Goal: Information Seeking & Learning: Learn about a topic

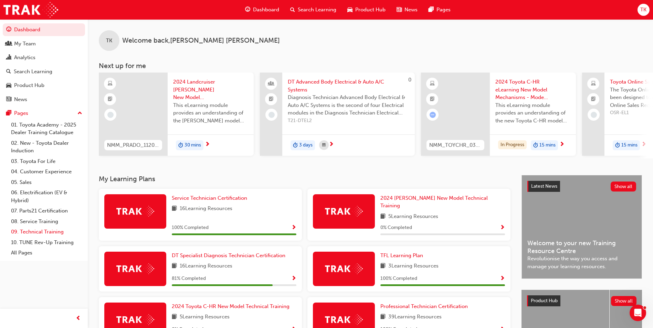
click at [29, 231] on link "09. Technical Training" at bounding box center [46, 232] width 77 height 11
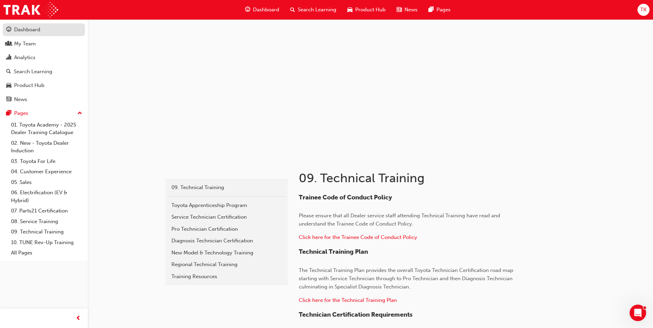
click at [39, 28] on div "Dashboard" at bounding box center [27, 30] width 26 height 8
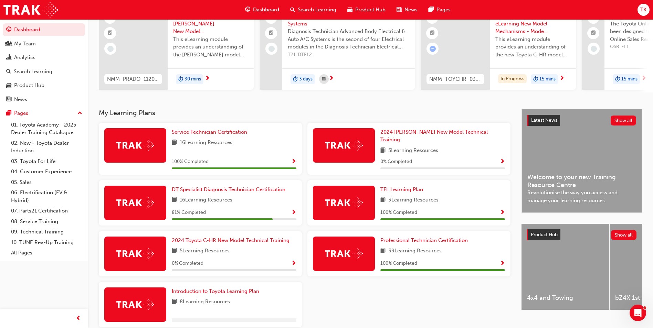
scroll to position [69, 0]
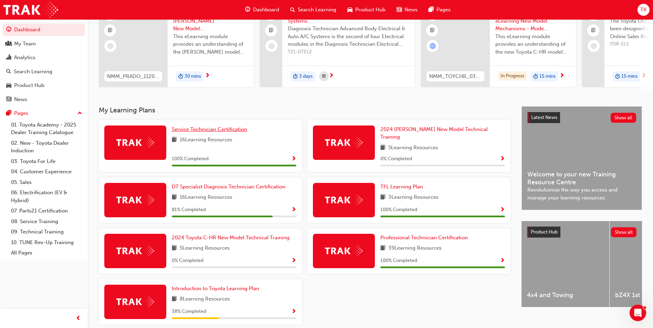
click at [212, 132] on span "Service Technician Certification" at bounding box center [209, 129] width 75 height 6
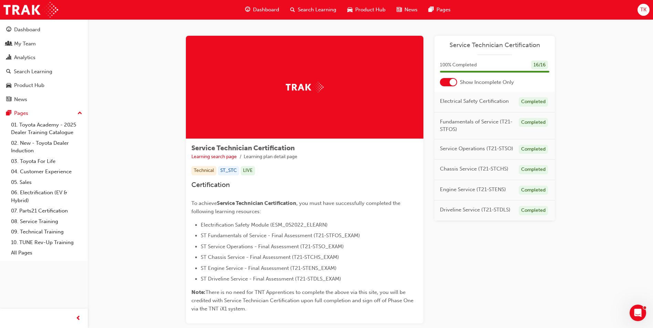
click at [447, 82] on div at bounding box center [448, 82] width 17 height 8
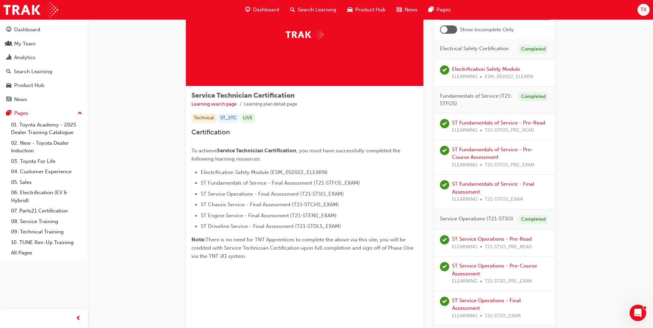
scroll to position [83, 0]
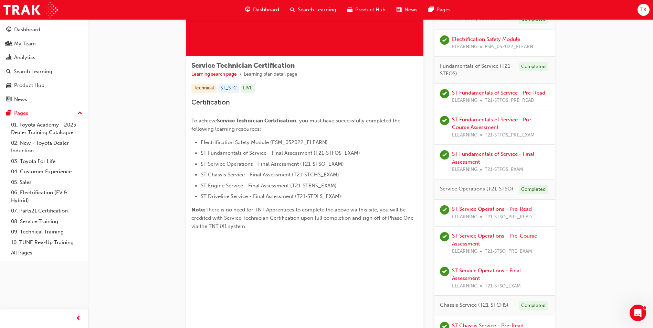
click at [464, 68] on span "Fundamentals of Service (T21-STFOS)" at bounding box center [476, 69] width 73 height 15
click at [456, 74] on span "Fundamentals of Service (T21-STFOS)" at bounding box center [476, 69] width 73 height 15
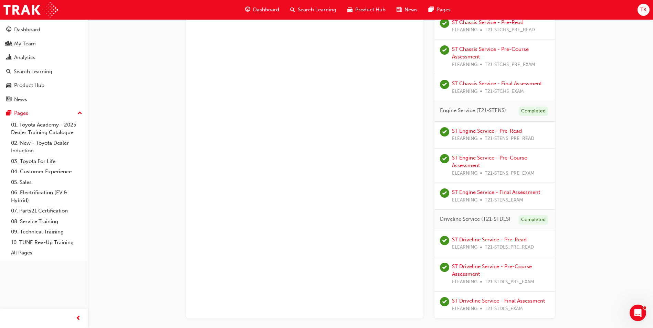
scroll to position [427, 0]
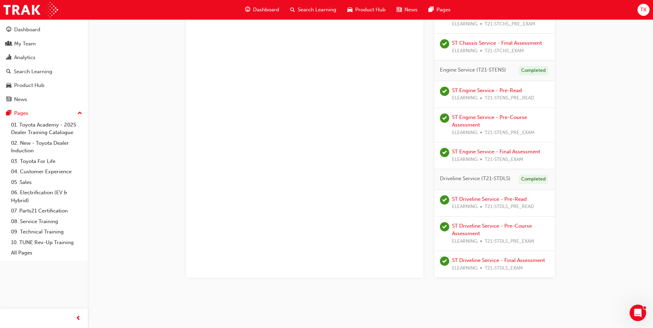
click at [496, 178] on span "Driveline Service (T21-STDLS)" at bounding box center [475, 179] width 71 height 8
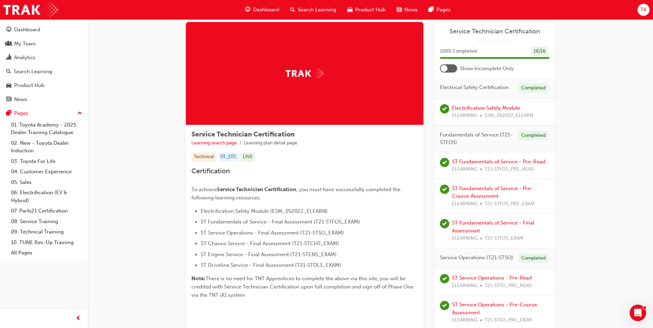
scroll to position [0, 0]
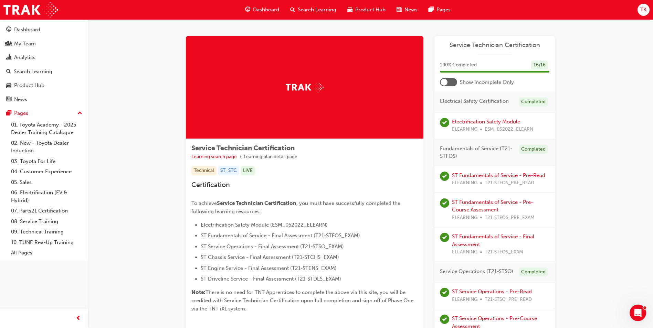
click at [261, 7] on span "Dashboard" at bounding box center [266, 10] width 26 height 8
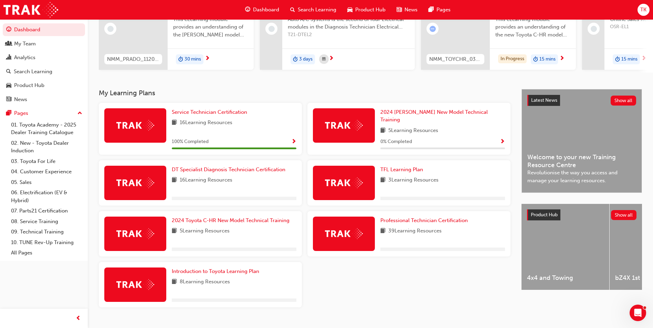
scroll to position [95, 0]
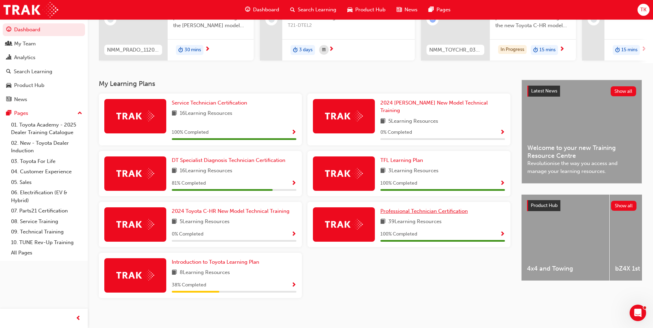
click at [451, 209] on span "Professional Technician Certification" at bounding box center [423, 211] width 87 height 6
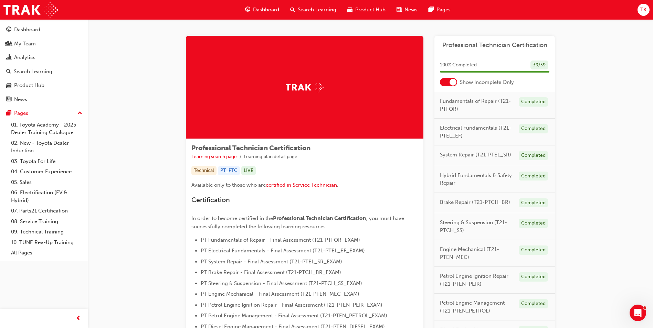
click at [450, 82] on div at bounding box center [452, 82] width 7 height 7
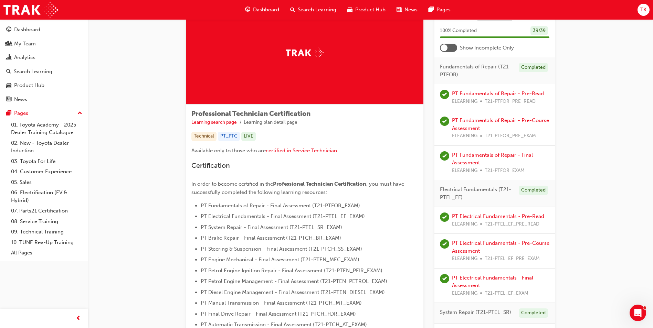
scroll to position [69, 0]
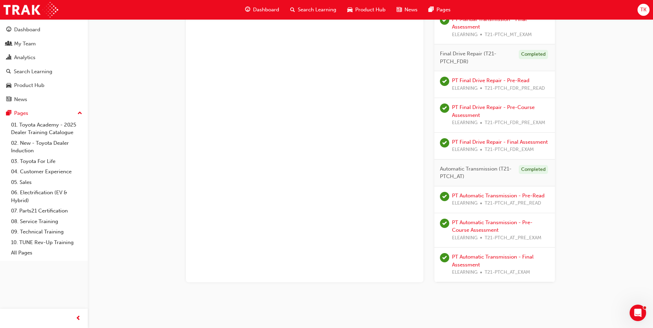
scroll to position [1452, 0]
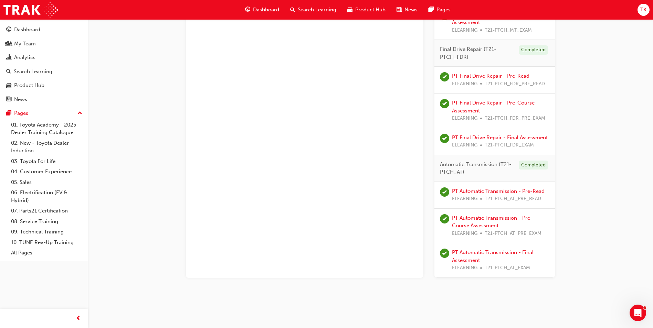
drag, startPoint x: 440, startPoint y: 165, endPoint x: 503, endPoint y: 167, distance: 62.6
click at [503, 167] on span "Automatic Transmission (T21-PTCH_AT)" at bounding box center [476, 168] width 73 height 15
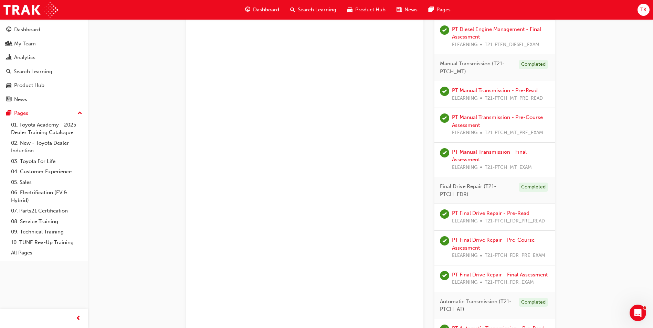
scroll to position [1315, 0]
click at [525, 216] on link "PT Final Drive Repair - Pre-Read" at bounding box center [490, 214] width 77 height 6
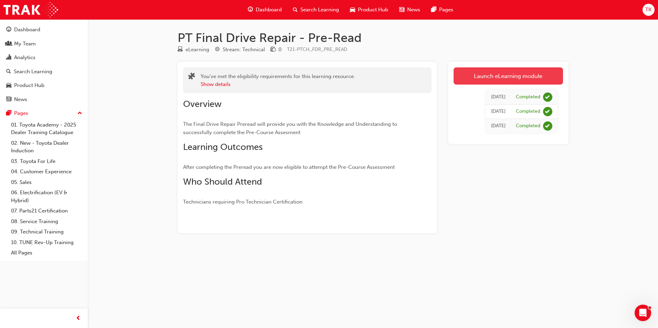
click at [472, 75] on link "Launch eLearning module" at bounding box center [507, 75] width 109 height 17
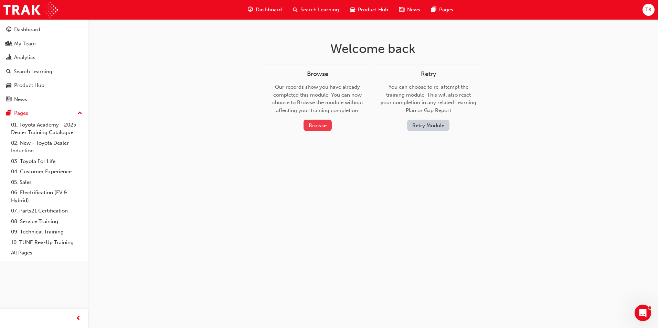
click at [307, 129] on button "Browse" at bounding box center [317, 125] width 28 height 11
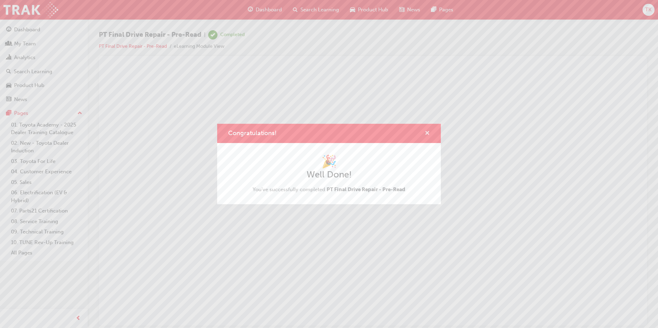
click at [427, 133] on span "cross-icon" at bounding box center [427, 134] width 5 height 6
